Goal: Find contact information: Find contact information

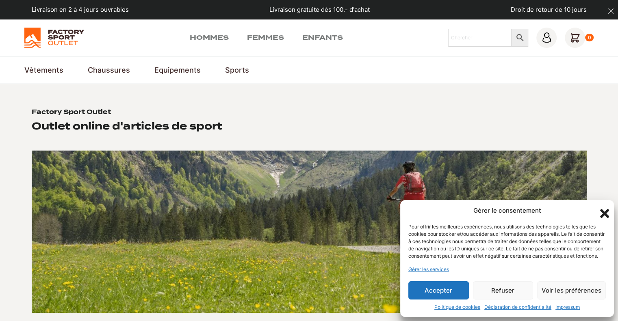
click at [603, 209] on icon "Fermer la boîte de dialogue" at bounding box center [604, 213] width 9 height 9
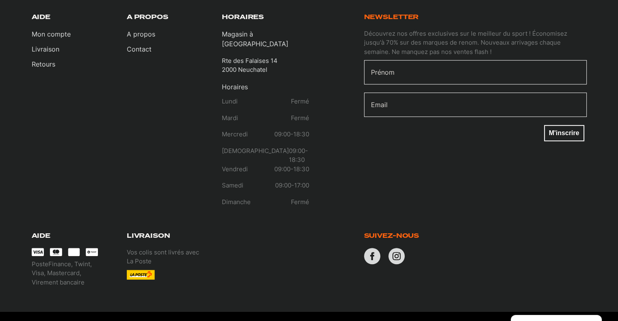
scroll to position [524, 0]
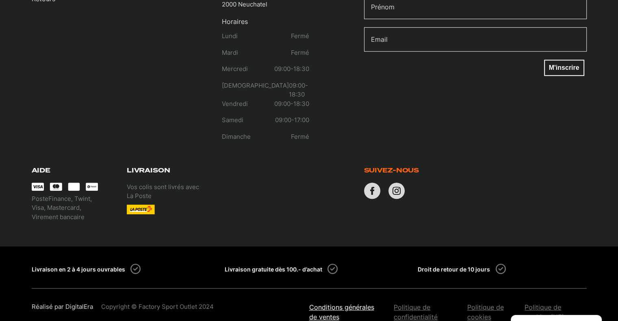
click at [332, 303] on link "Conditions générales de ventes" at bounding box center [347, 312] width 77 height 19
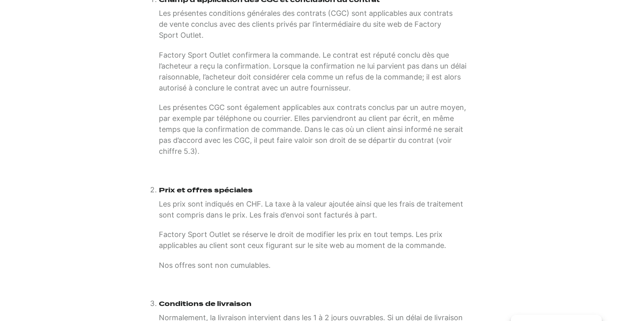
scroll to position [203, 0]
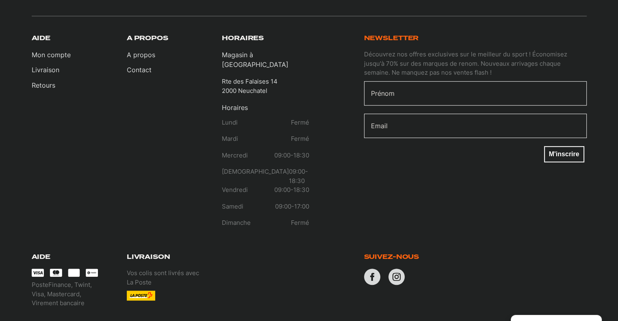
scroll to position [487, 0]
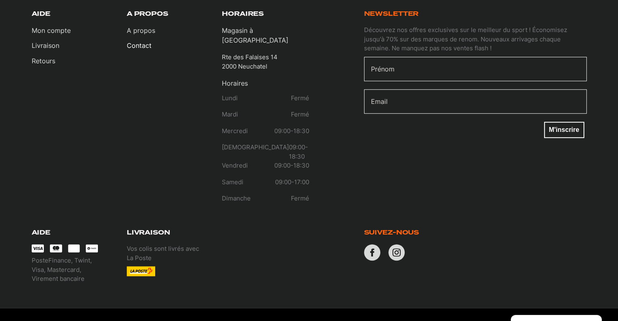
click at [141, 41] on link "Contact" at bounding box center [141, 46] width 28 height 10
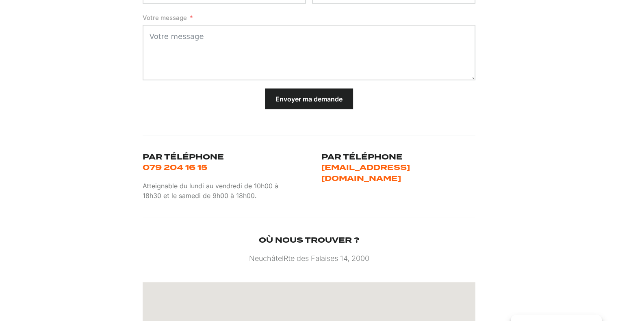
scroll to position [244, 0]
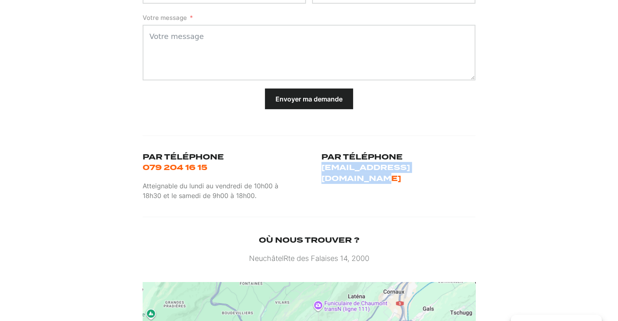
drag, startPoint x: 430, startPoint y: 171, endPoint x: 314, endPoint y: 172, distance: 115.4
click at [314, 172] on section "Home Contact Contacter Factory Sport Outlet Formulaire de contact Prénom Nom Nu…" at bounding box center [309, 154] width 618 height 629
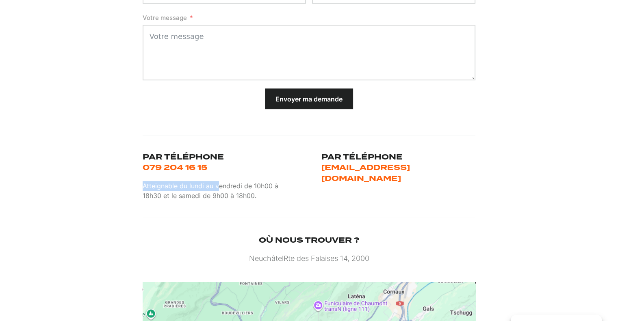
drag, startPoint x: 175, startPoint y: 188, endPoint x: 219, endPoint y: 190, distance: 43.9
click at [219, 190] on section "Home Contact Contacter Factory Sport Outlet Formulaire de contact Prénom Nom Nu…" at bounding box center [309, 154] width 618 height 629
click at [224, 188] on p "Atteignable du lundi au vendredi de 10h00 à 18h30 et le samedi de 9h00 à 18h00." at bounding box center [220, 190] width 154 height 19
click at [275, 195] on p "Atteignable du lundi au vendredi de 10h00 à 18h30 et le samedi de 9h00 à 18h00." at bounding box center [220, 190] width 154 height 19
drag, startPoint x: 262, startPoint y: 195, endPoint x: 110, endPoint y: 193, distance: 152.3
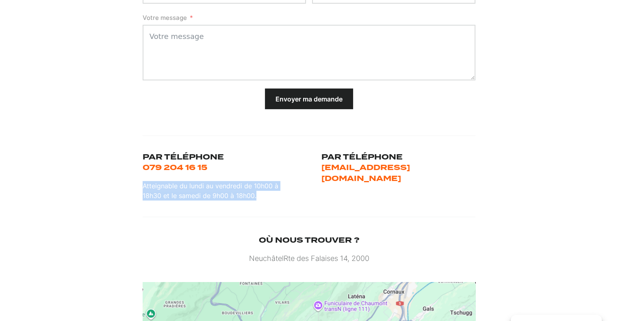
click at [107, 192] on section "Home Contact Contacter Factory Sport Outlet Formulaire de contact Prénom Nom Nu…" at bounding box center [309, 154] width 618 height 629
click at [119, 195] on section "Home Contact Contacter Factory Sport Outlet Formulaire de contact Prénom Nom Nu…" at bounding box center [309, 154] width 618 height 629
